Goal: Transaction & Acquisition: Purchase product/service

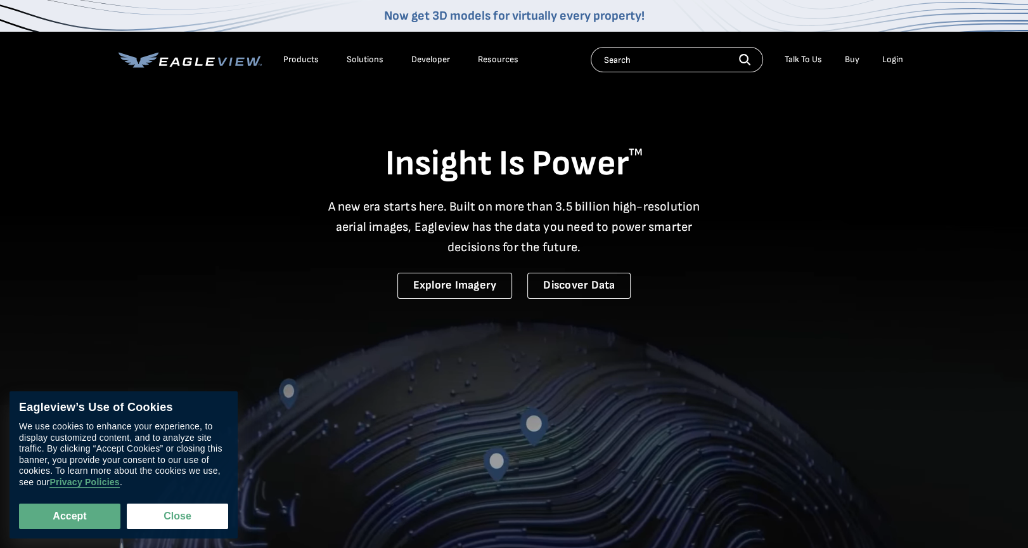
click at [892, 56] on div "Login" at bounding box center [892, 59] width 21 height 11
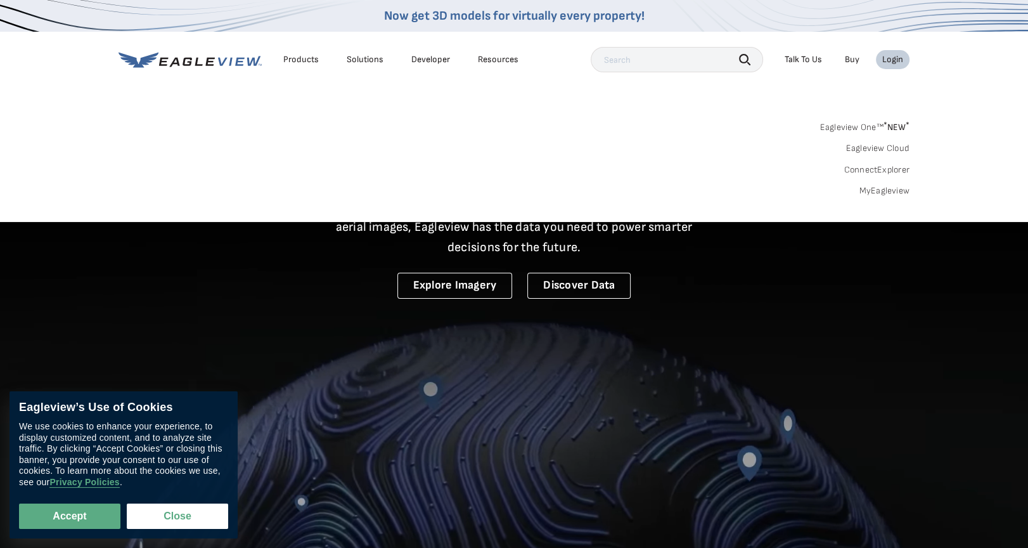
click at [884, 120] on sup "*" at bounding box center [885, 125] width 4 height 11
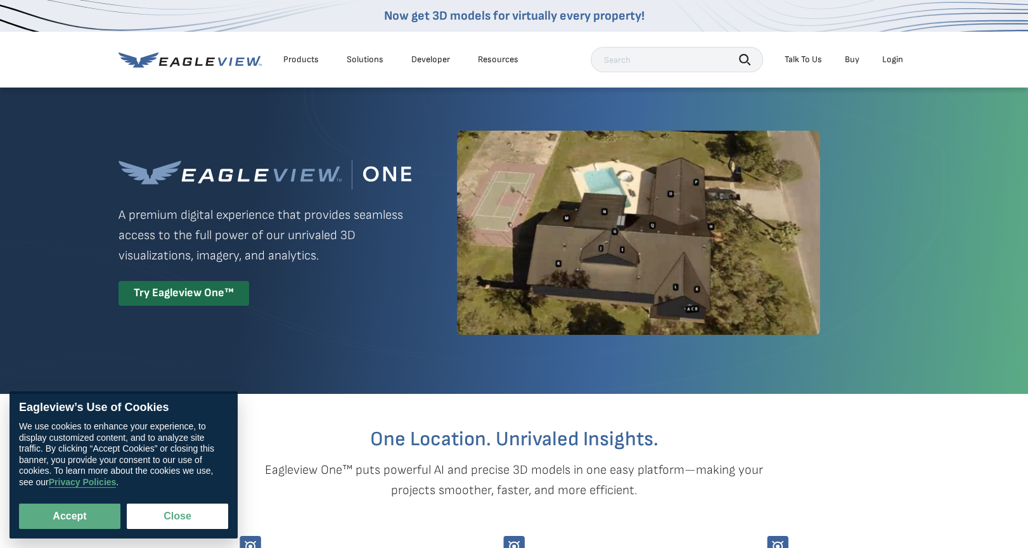
click at [895, 54] on div "Login" at bounding box center [892, 59] width 21 height 11
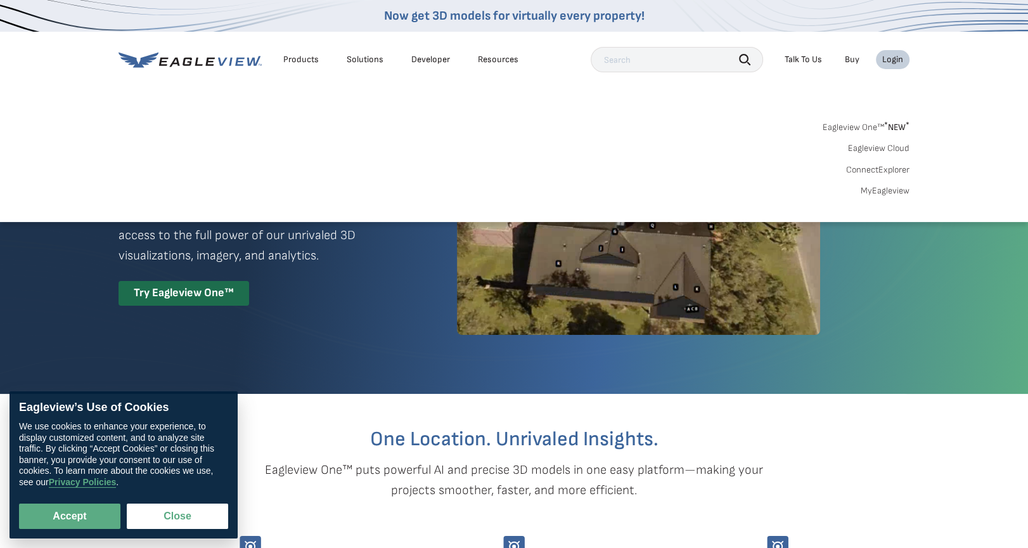
click at [883, 194] on link "MyEagleview" at bounding box center [885, 190] width 49 height 11
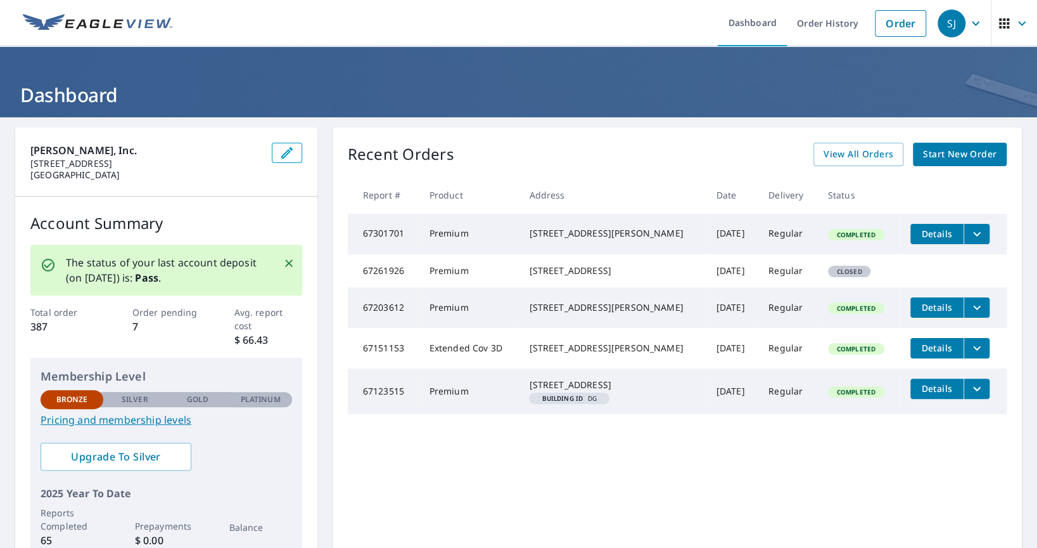
click at [972, 163] on link "Start New Order" at bounding box center [960, 154] width 94 height 23
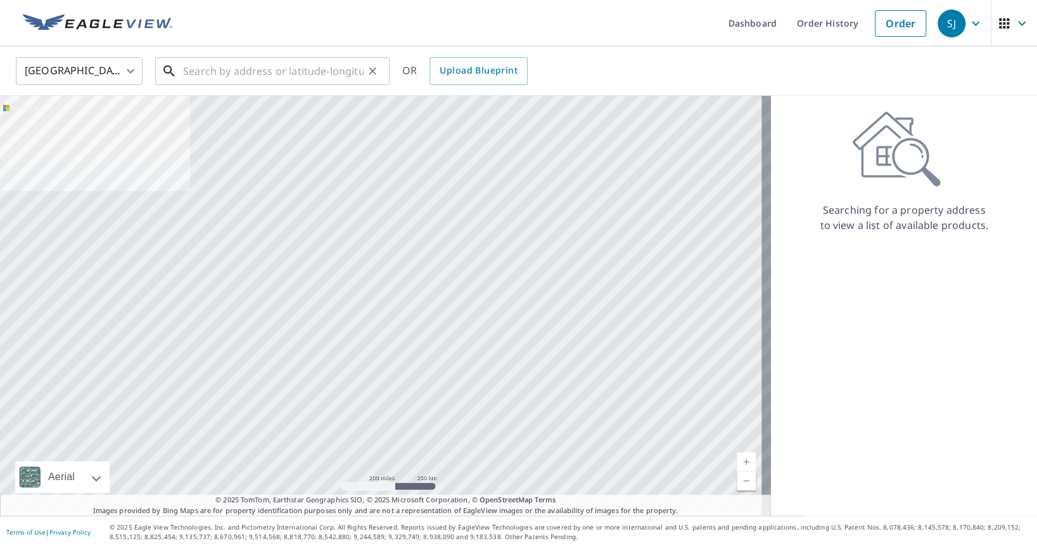
click at [256, 74] on input "text" at bounding box center [273, 70] width 181 height 35
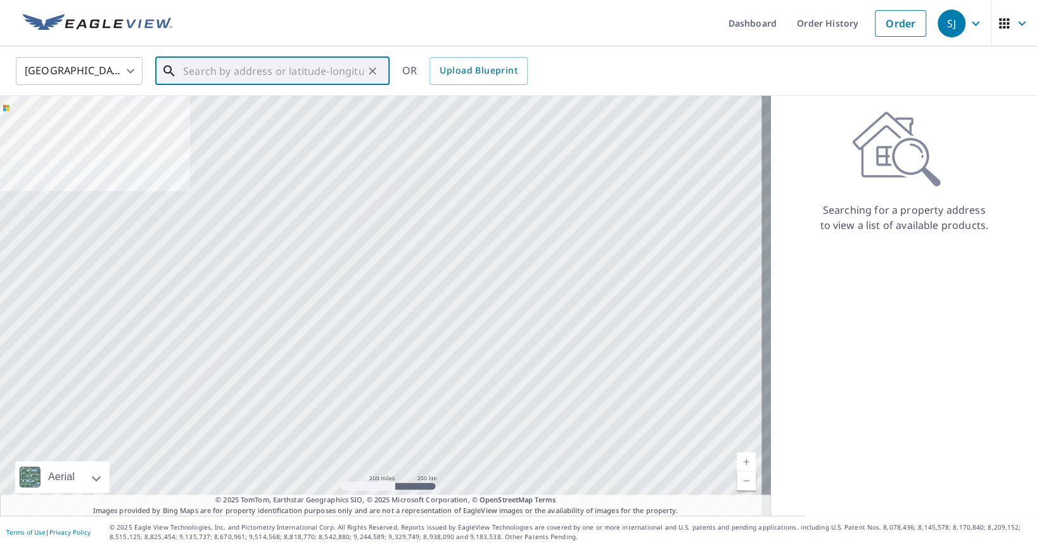
paste input "N1634 S"
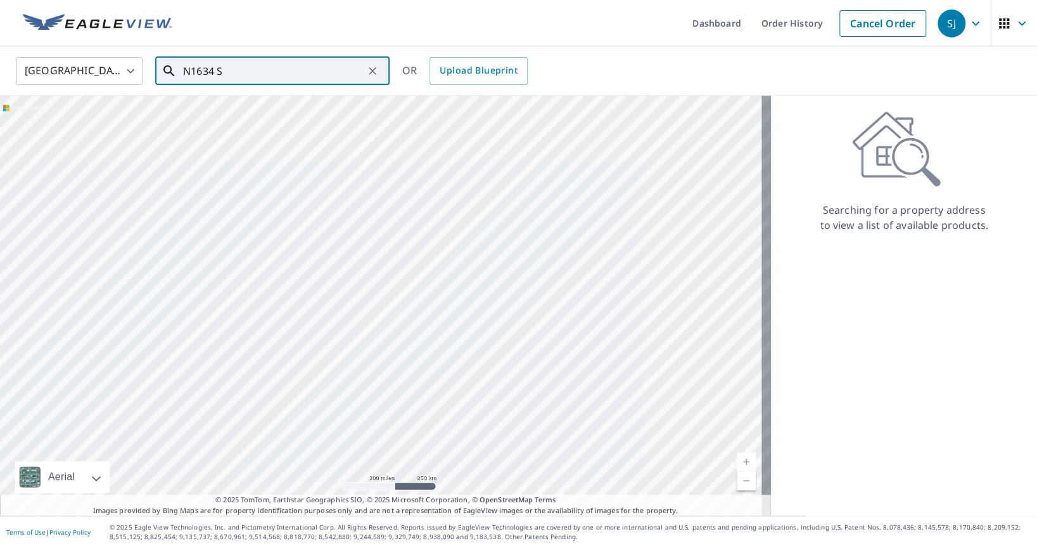
click at [248, 68] on input "N1634 S" at bounding box center [273, 70] width 181 height 35
click at [288, 62] on input "N1634 S Main str" at bounding box center [273, 70] width 181 height 35
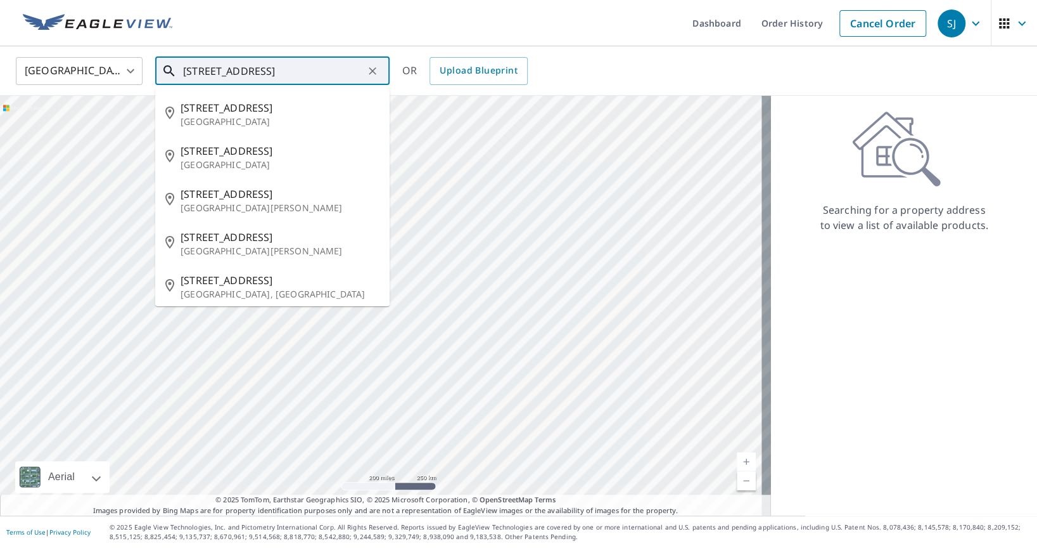
click at [326, 65] on input "N1634 S Main st, fort" at bounding box center [273, 70] width 181 height 35
paste input "St Fort Atkinson WI 53538-8735"
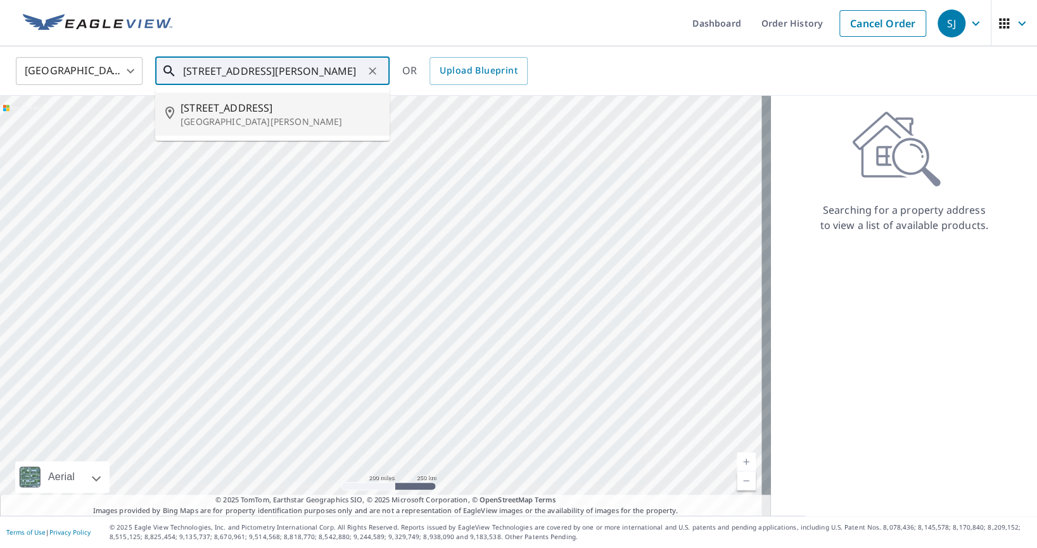
click at [286, 108] on span "n1634 S Main St" at bounding box center [280, 107] width 199 height 15
type input "n1634 S Main St Fort Atkinson, WI 53538"
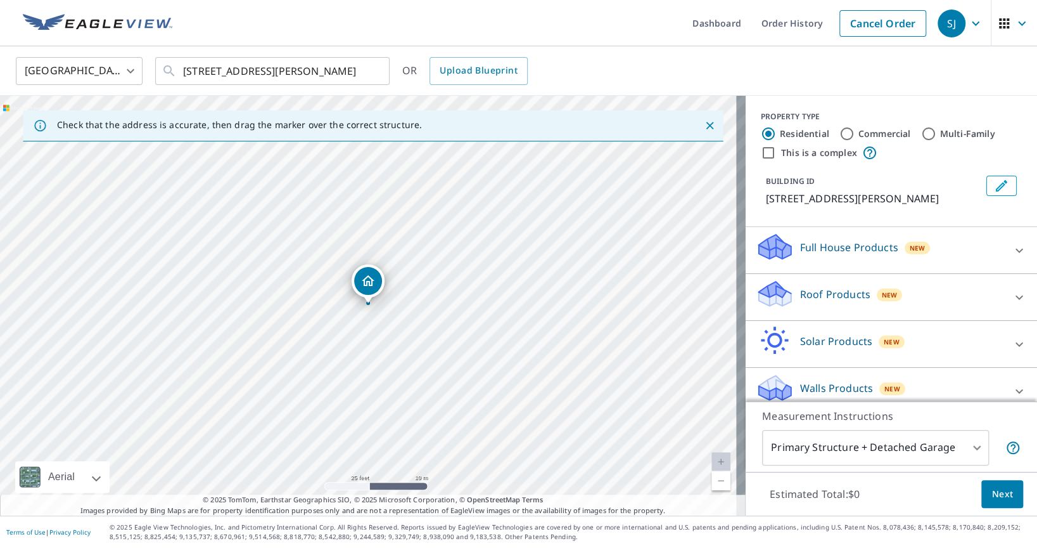
click at [877, 301] on div "New" at bounding box center [890, 293] width 26 height 15
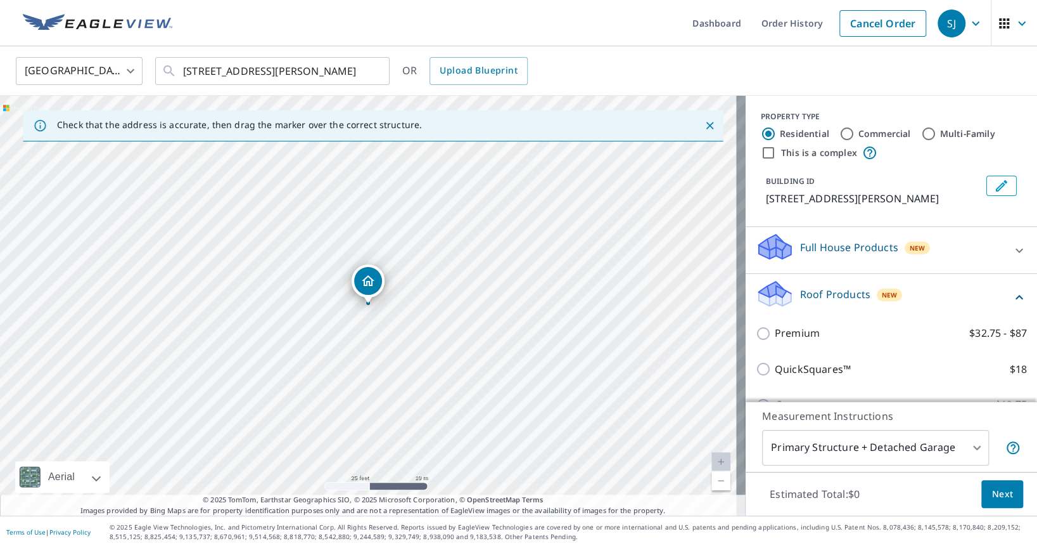
scroll to position [105, 0]
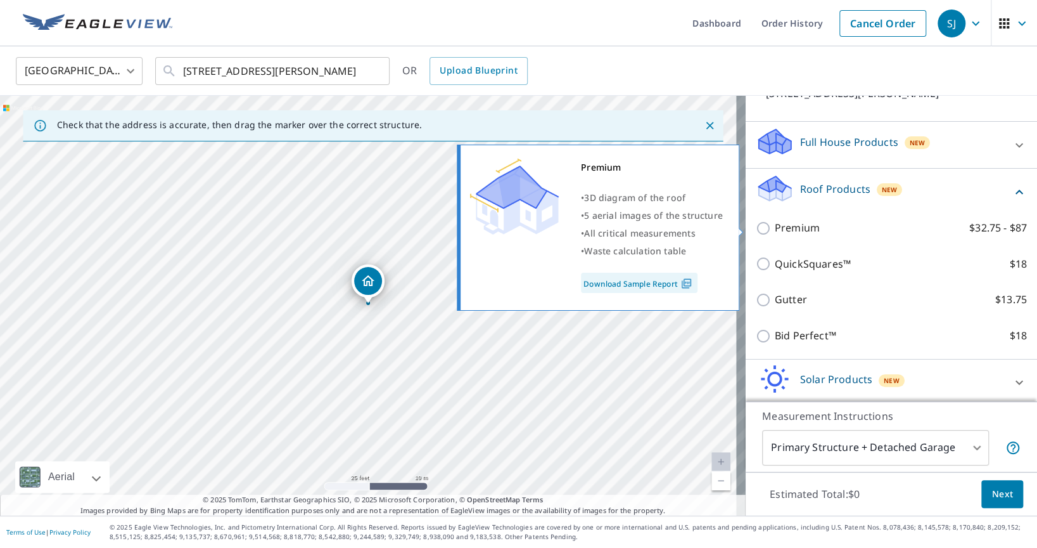
drag, startPoint x: 753, startPoint y: 225, endPoint x: 769, endPoint y: 227, distance: 16.0
click at [756, 225] on input "Premium $32.75 - $87" at bounding box center [765, 228] width 19 height 15
checkbox input "true"
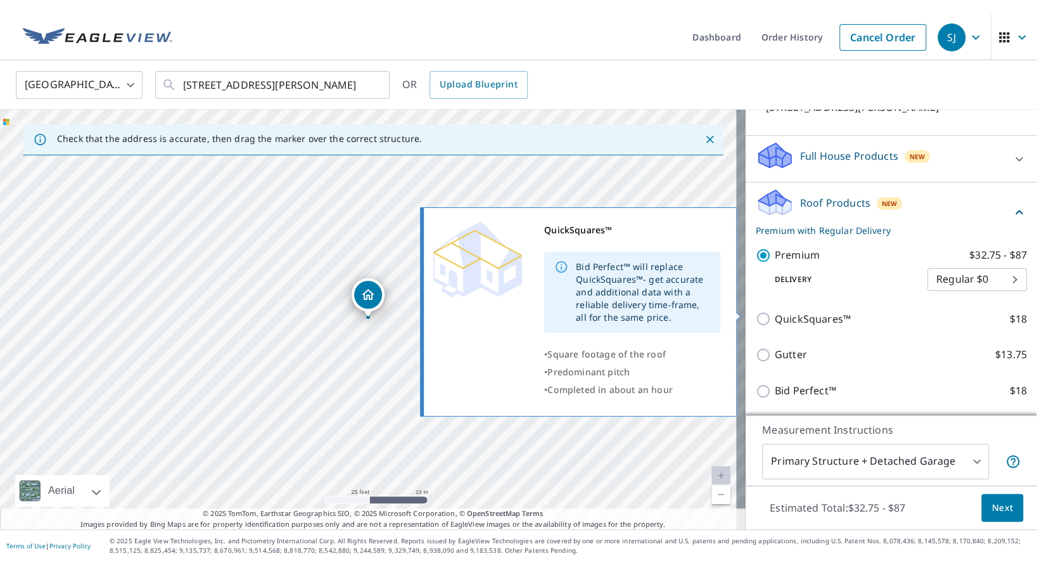
scroll to position [197, 0]
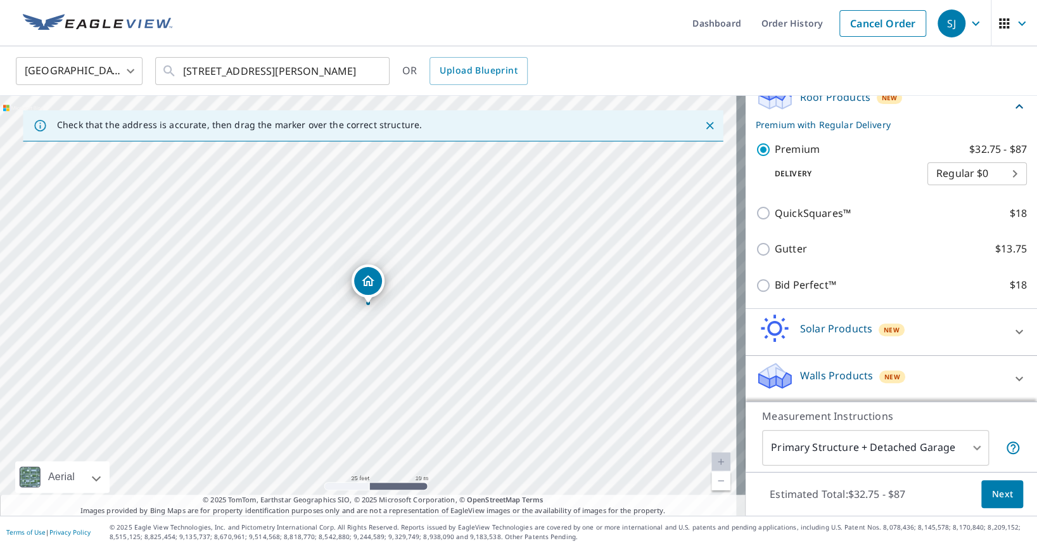
click at [899, 448] on body "SJ SJ Dashboard Order History Cancel Order SJ United States US ​ n1634 S Main S…" at bounding box center [518, 274] width 1037 height 548
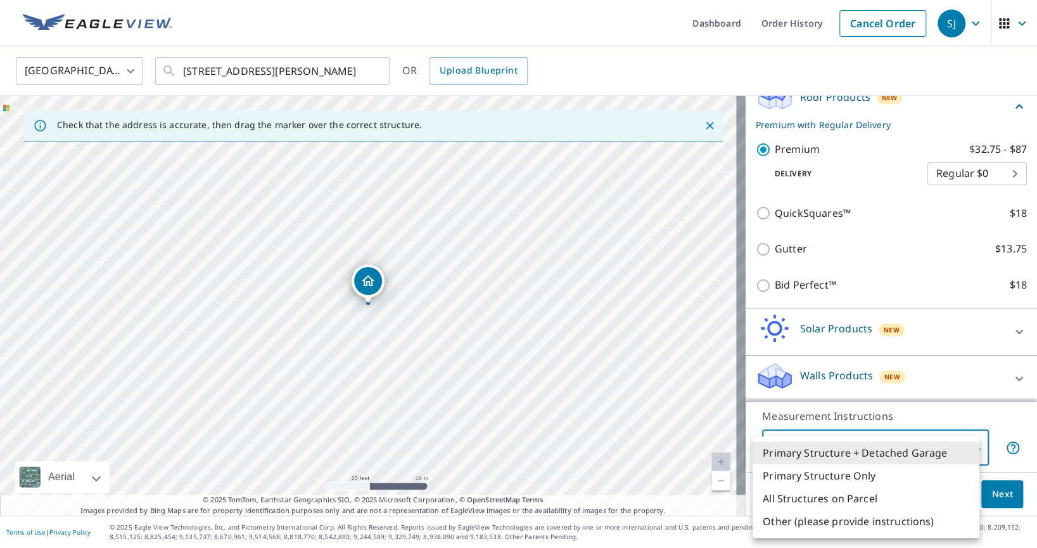
click at [335, 58] on div at bounding box center [518, 274] width 1037 height 548
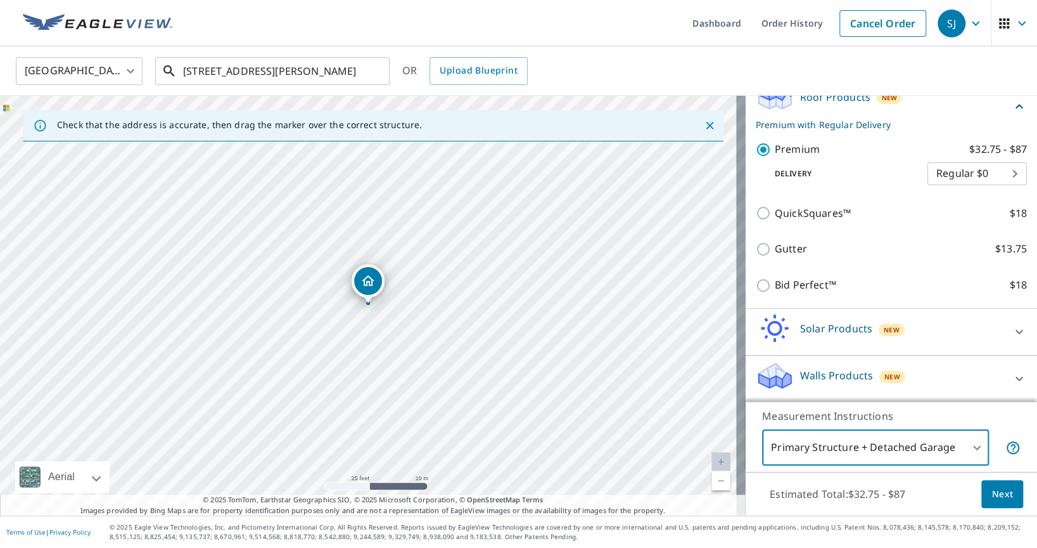
click at [326, 76] on input "n1634 S Main St Fort Atkinson, WI 53538" at bounding box center [273, 70] width 181 height 35
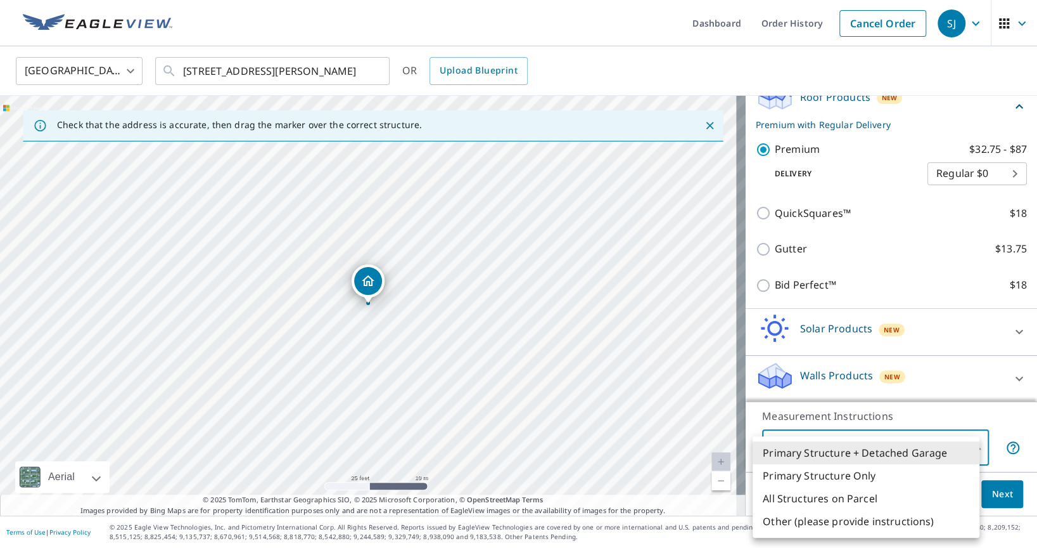
click at [780, 445] on body "SJ SJ Dashboard Order History Cancel Order SJ United States US ​ n1634 S Main S…" at bounding box center [518, 274] width 1037 height 548
click at [797, 472] on li "Primary Structure Only" at bounding box center [866, 475] width 227 height 23
type input "2"
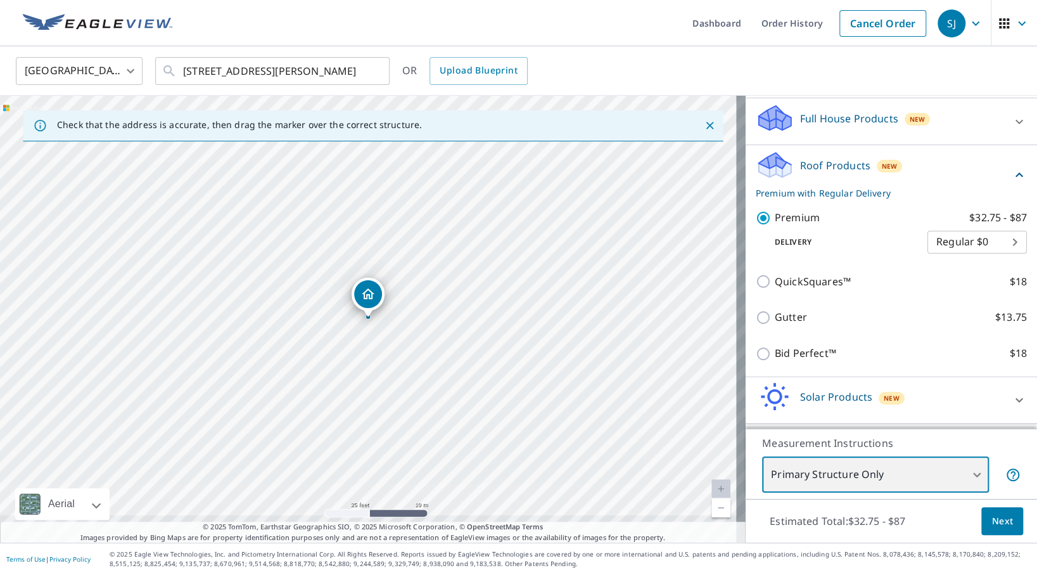
scroll to position [170, 0]
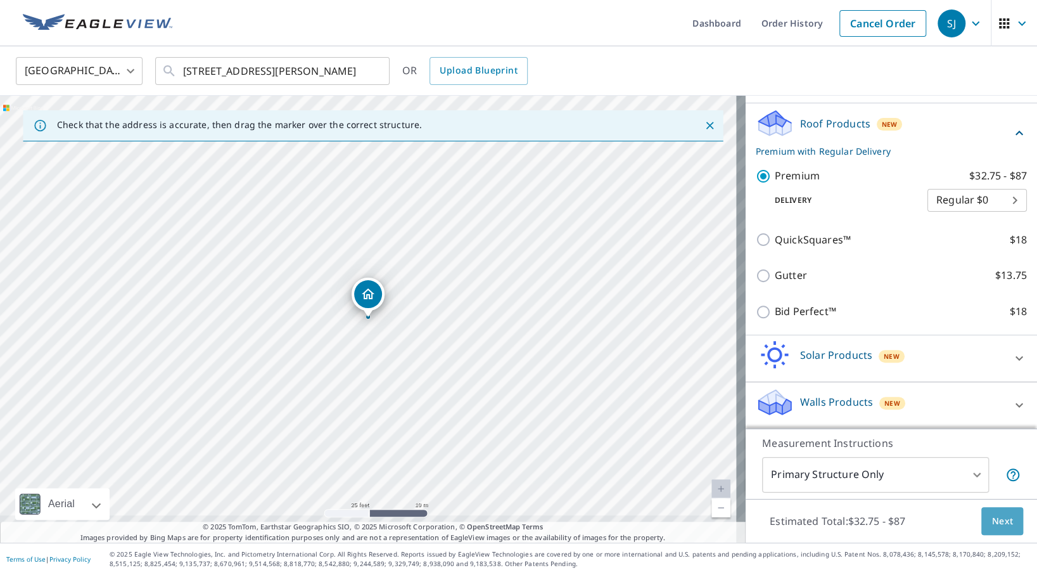
click at [992, 524] on span "Next" at bounding box center [1003, 521] width 22 height 16
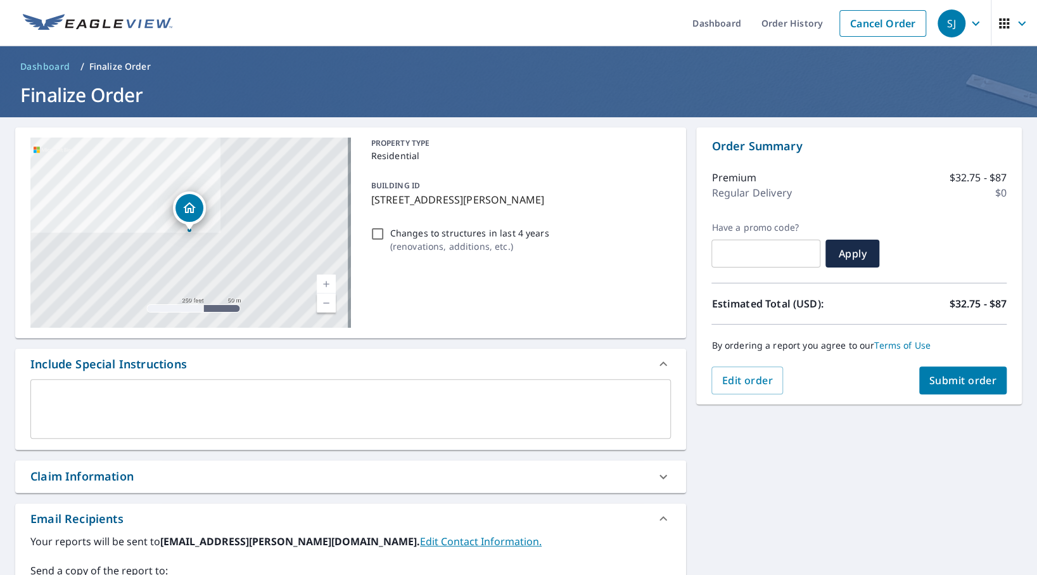
click at [425, 466] on div "Claim Information" at bounding box center [350, 476] width 671 height 32
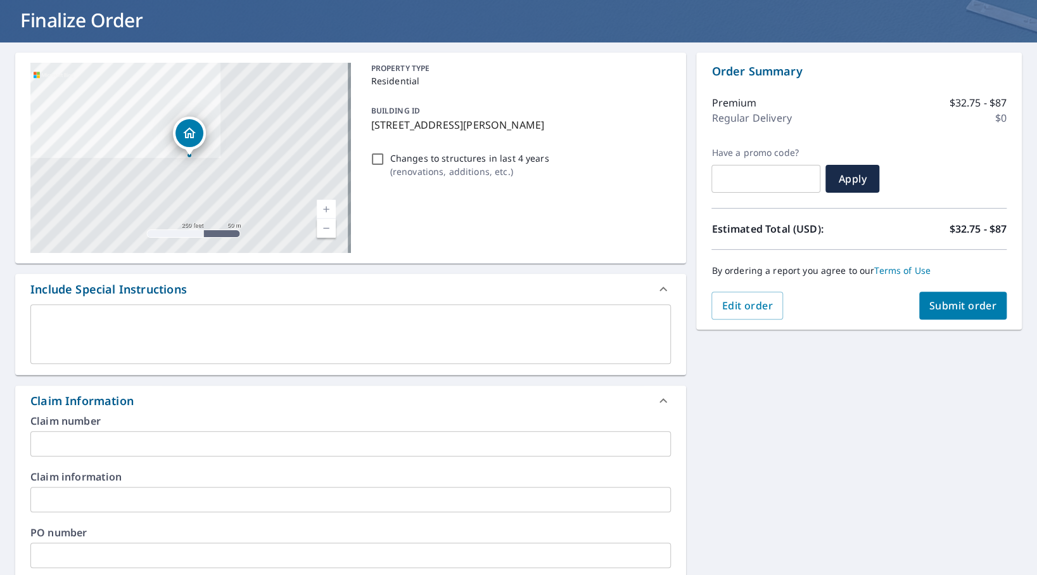
scroll to position [105, 0]
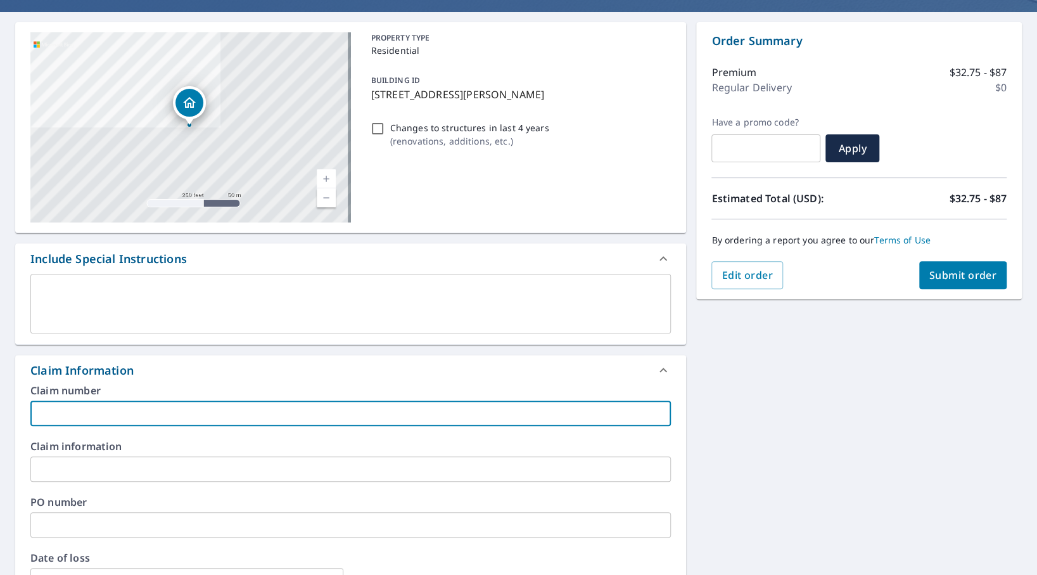
click at [143, 407] on input "text" at bounding box center [350, 412] width 641 height 25
paste input "25804665"
click at [133, 415] on input "25804665 /" at bounding box center [350, 412] width 641 height 25
paste input "HOM11712170001"
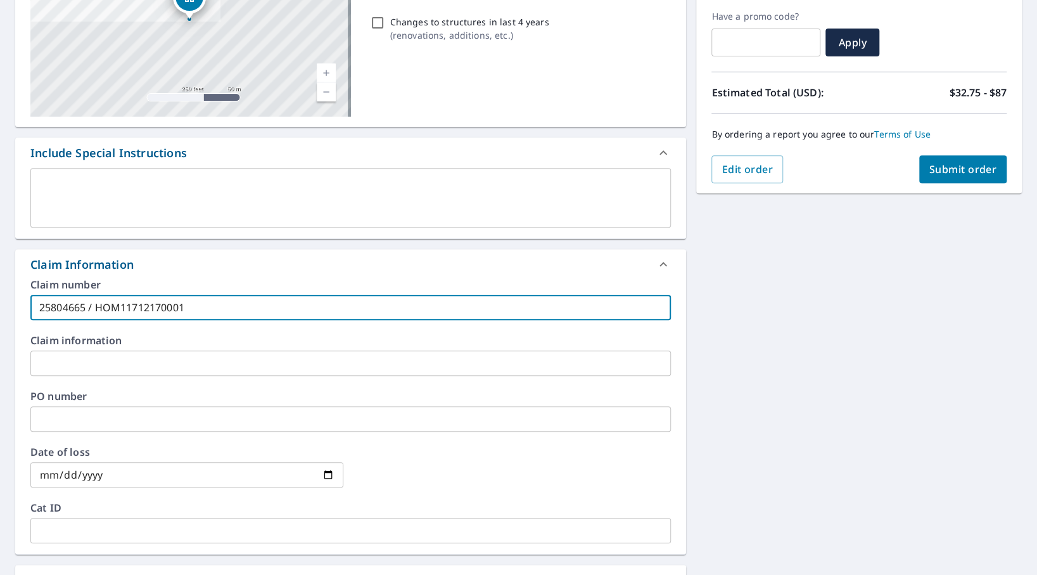
type input "25804665 / HOM11712170001"
click at [111, 475] on input "date" at bounding box center [186, 474] width 313 height 25
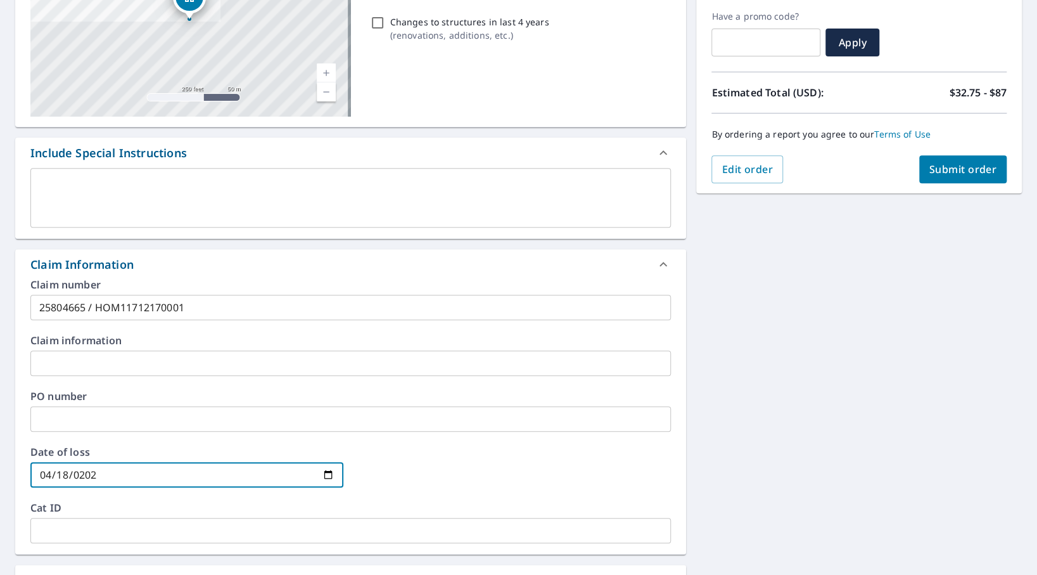
type input "2025-04-18"
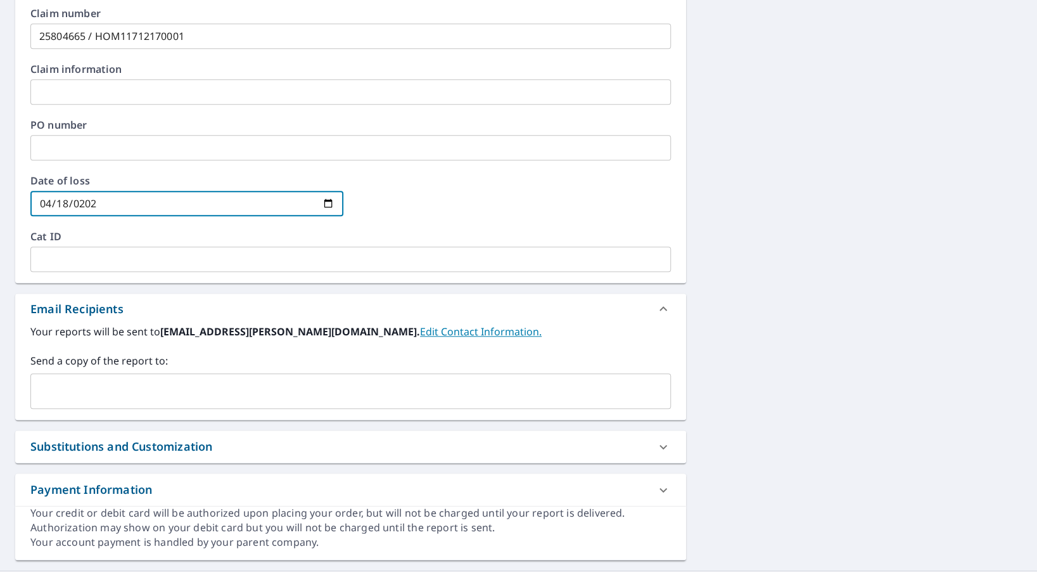
scroll to position [509, 0]
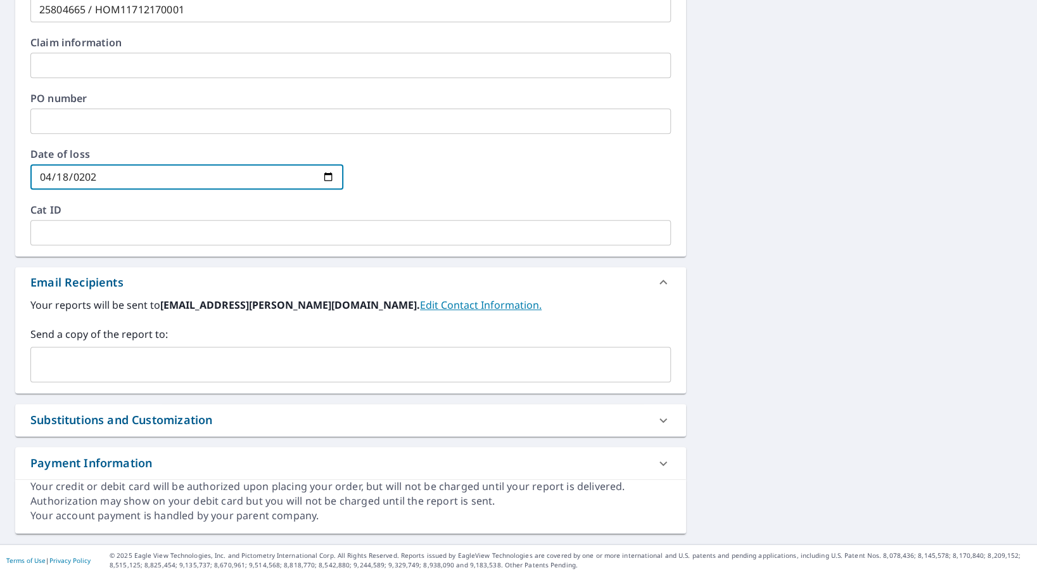
click at [247, 355] on input "text" at bounding box center [341, 364] width 610 height 24
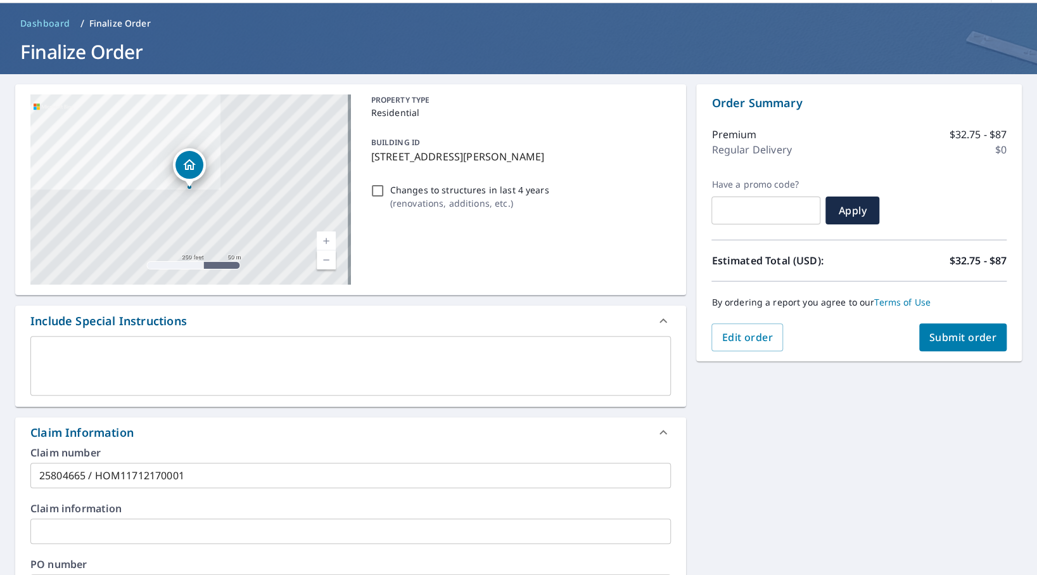
scroll to position [0, 0]
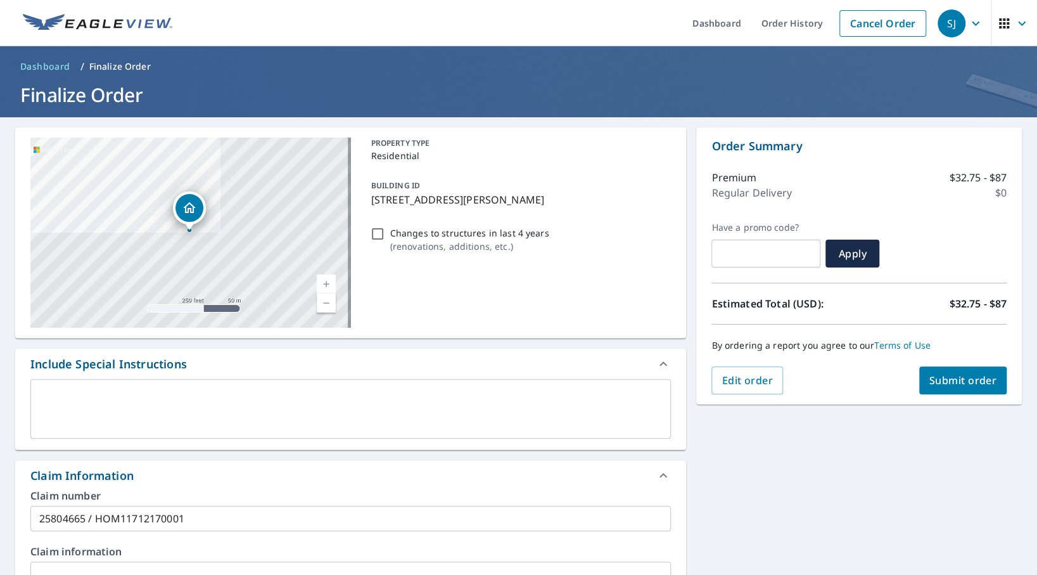
type input "hfletcher@nederveld.com"
click at [960, 383] on span "Submit order" at bounding box center [964, 380] width 68 height 14
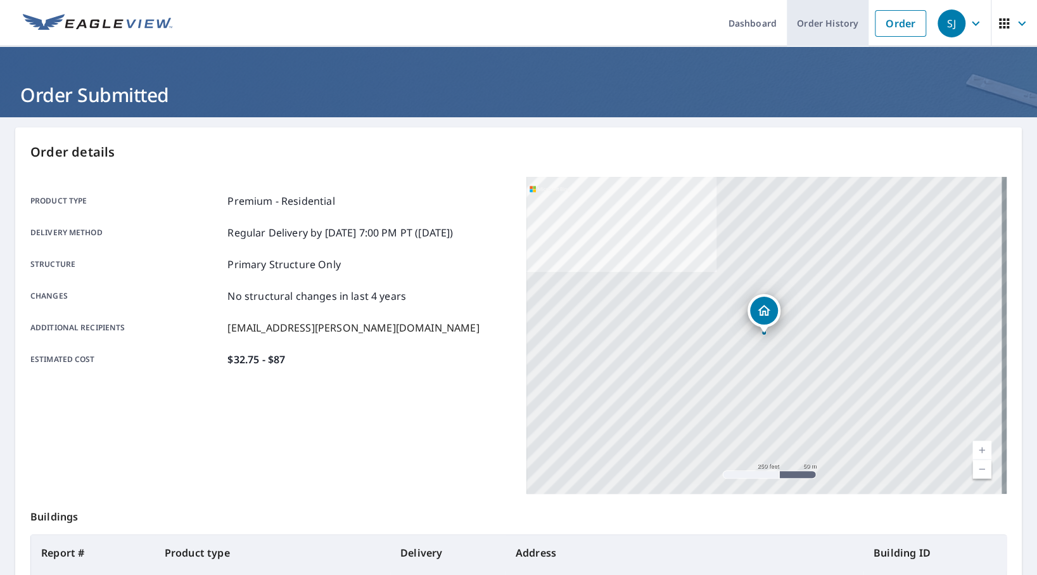
click at [819, 25] on link "Order History" at bounding box center [828, 23] width 82 height 46
